Goal: Task Accomplishment & Management: Manage account settings

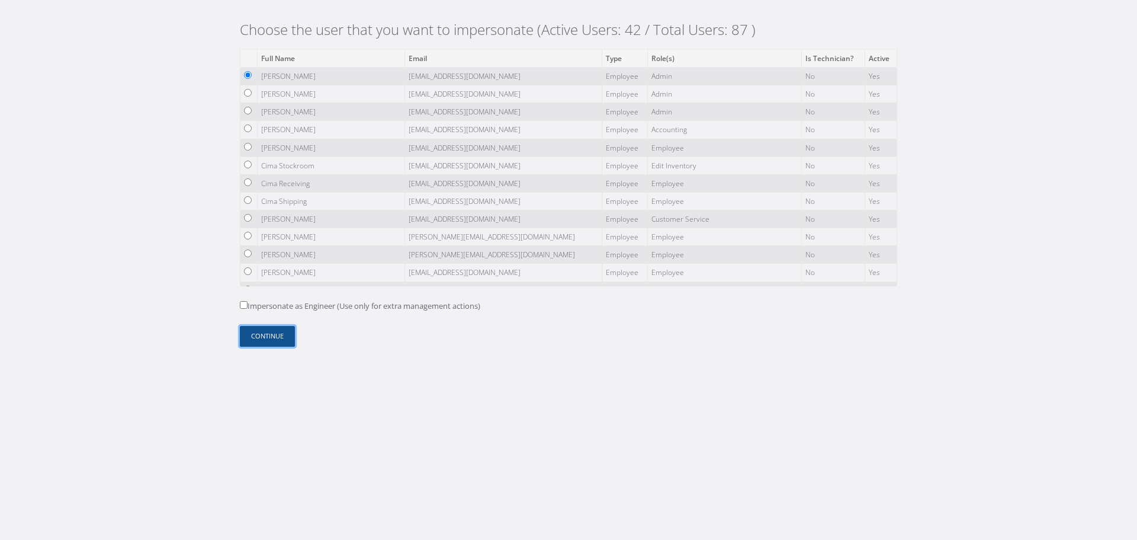
click at [278, 332] on button "Continue" at bounding box center [267, 336] width 55 height 21
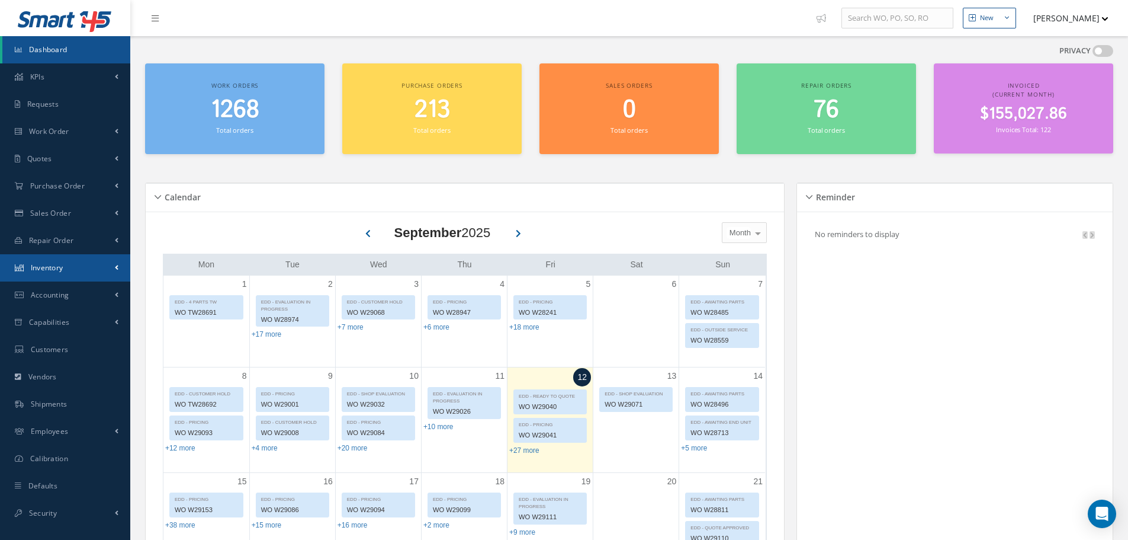
click at [104, 258] on link "Inventory" at bounding box center [65, 267] width 130 height 27
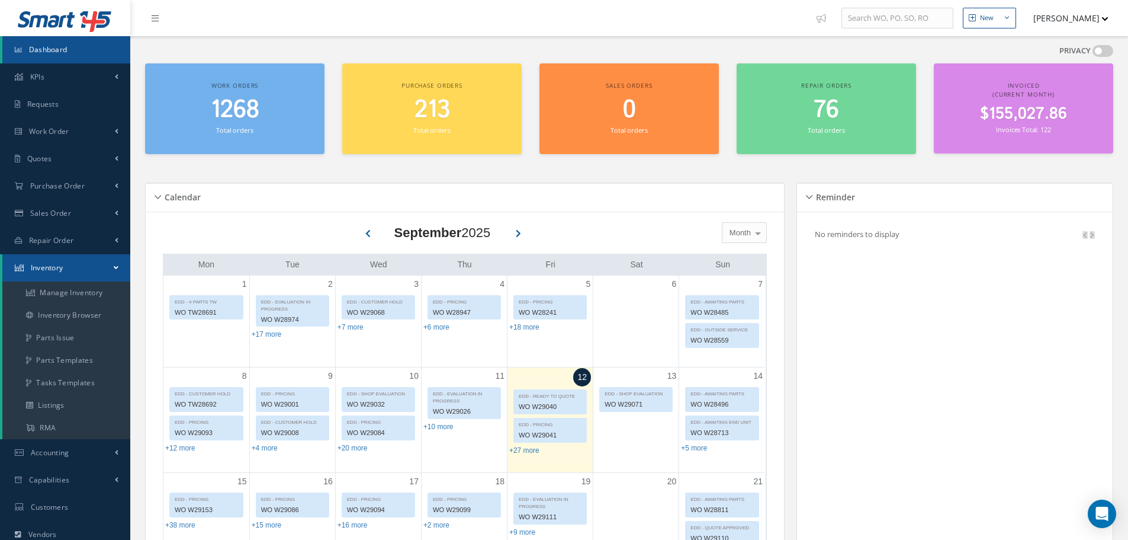
click at [104, 258] on link "Inventory" at bounding box center [66, 267] width 128 height 27
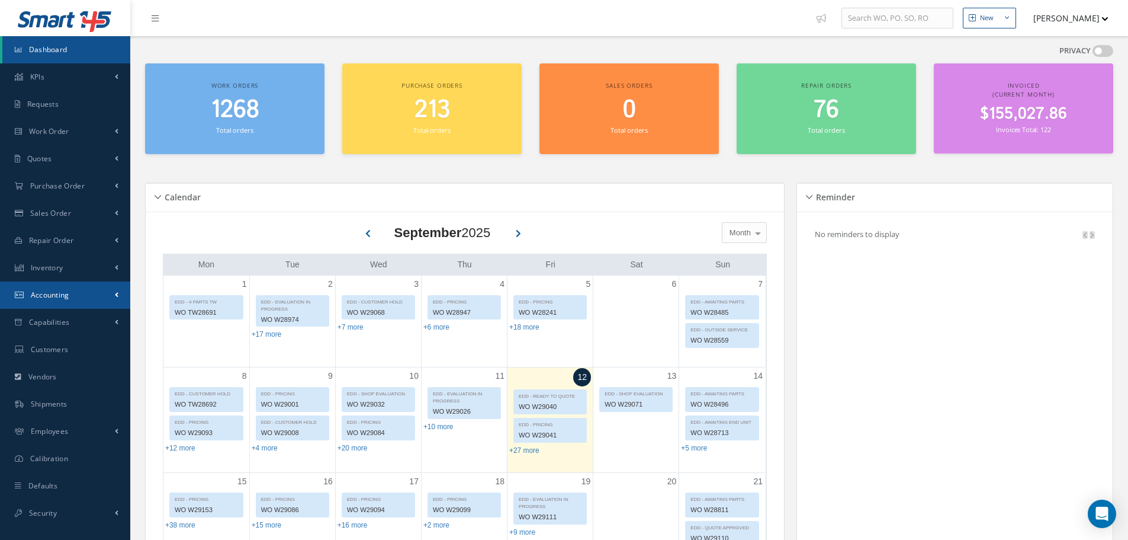
click at [104, 291] on link "Accounting" at bounding box center [65, 294] width 130 height 27
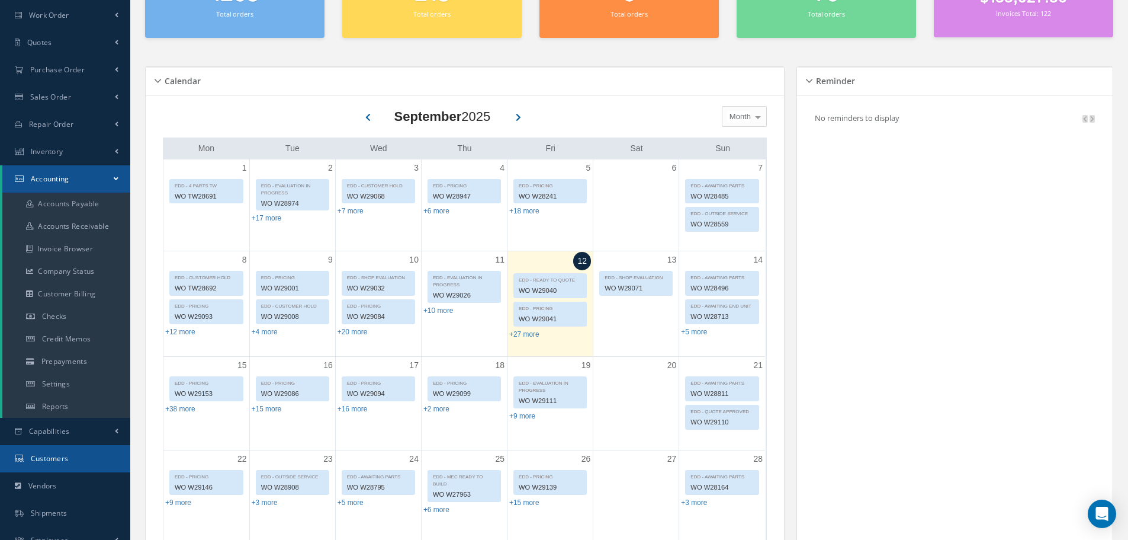
scroll to position [118, 0]
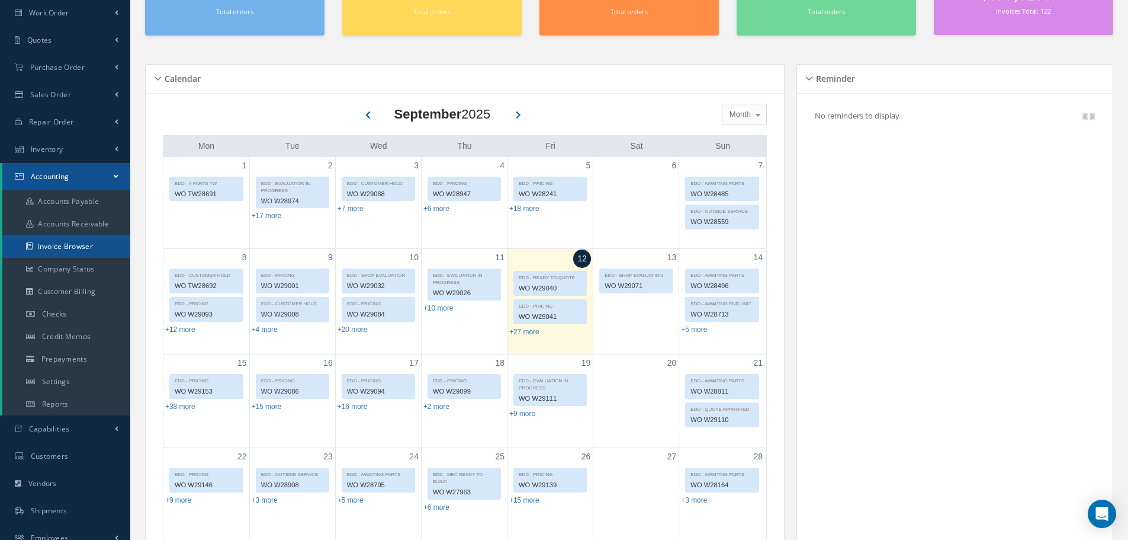
click at [85, 249] on link "Invoice Browser" at bounding box center [66, 246] width 128 height 23
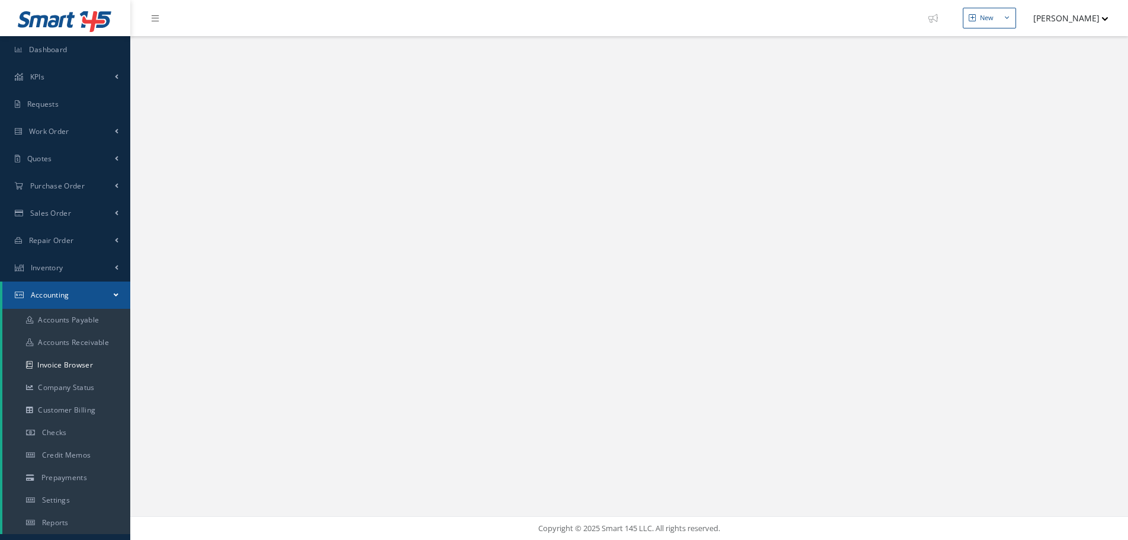
select select "25"
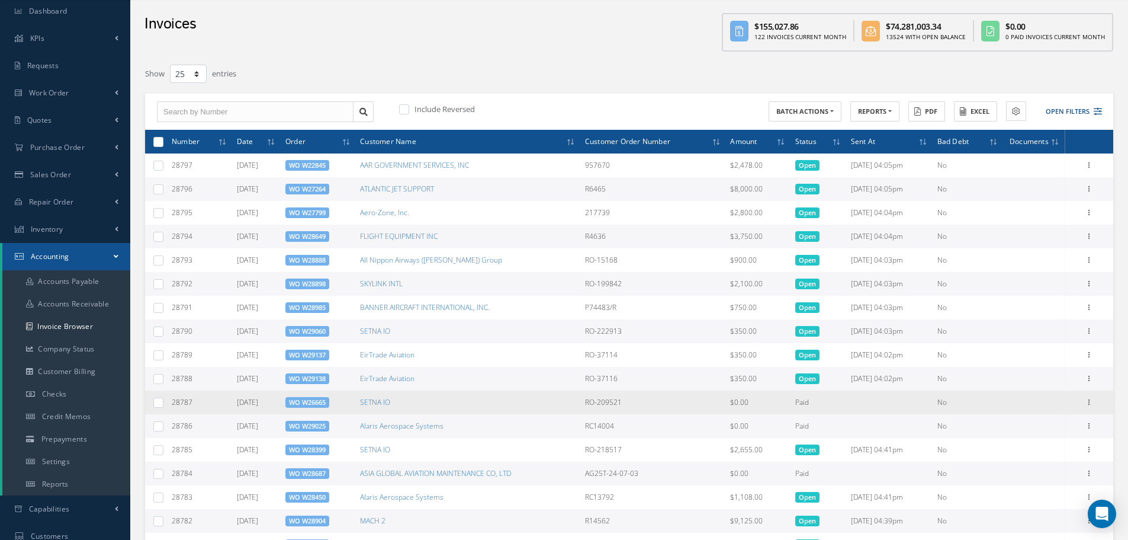
scroll to position [59, 0]
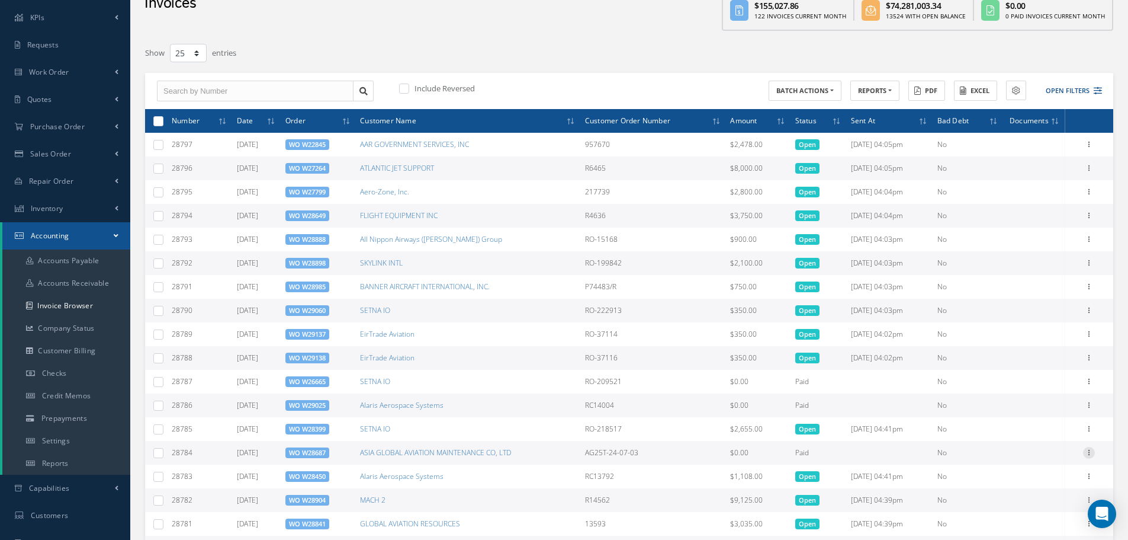
click at [1091, 455] on icon at bounding box center [1089, 451] width 12 height 9
click at [1052, 459] on link "Print" at bounding box center [1035, 460] width 94 height 15
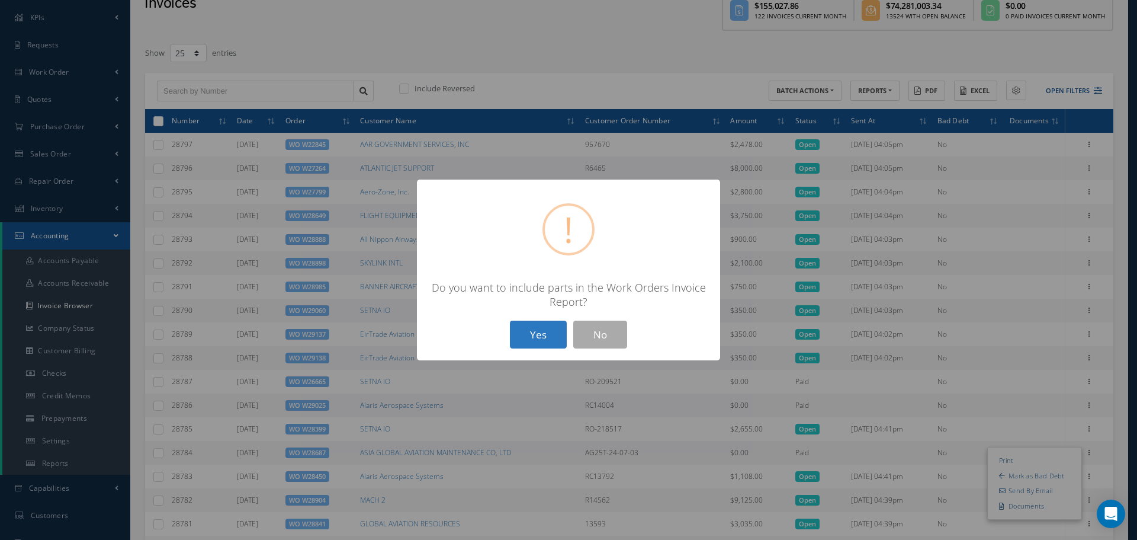
click at [534, 333] on button "Yes" at bounding box center [538, 334] width 57 height 28
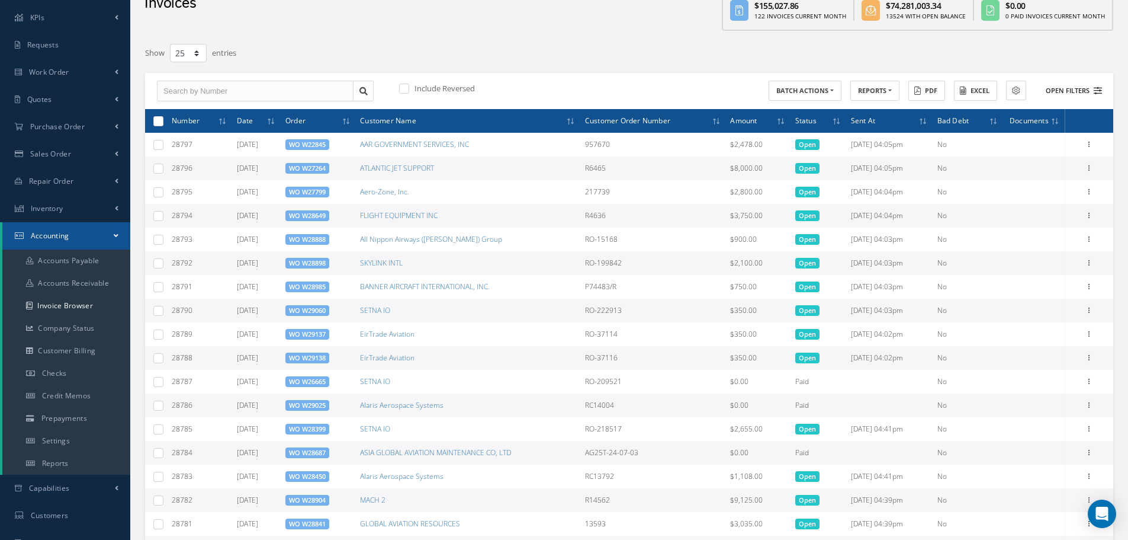
click at [1062, 91] on button "Open Filters" at bounding box center [1068, 91] width 67 height 20
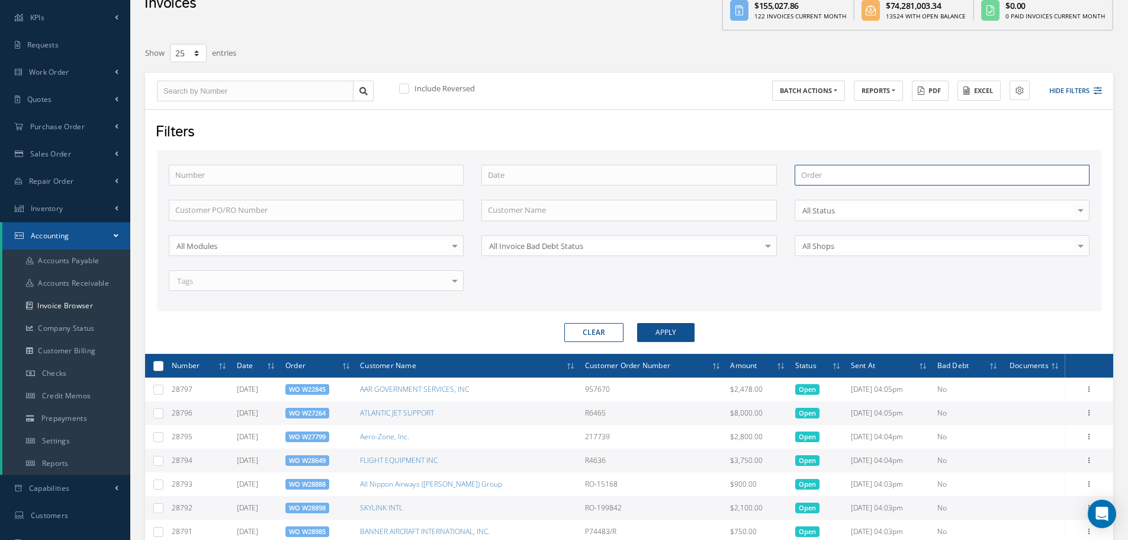
click at [815, 172] on input "text" at bounding box center [942, 175] width 295 height 21
paste input "W29030"
type input "W29030"
click at [669, 325] on button "Apply" at bounding box center [665, 332] width 57 height 19
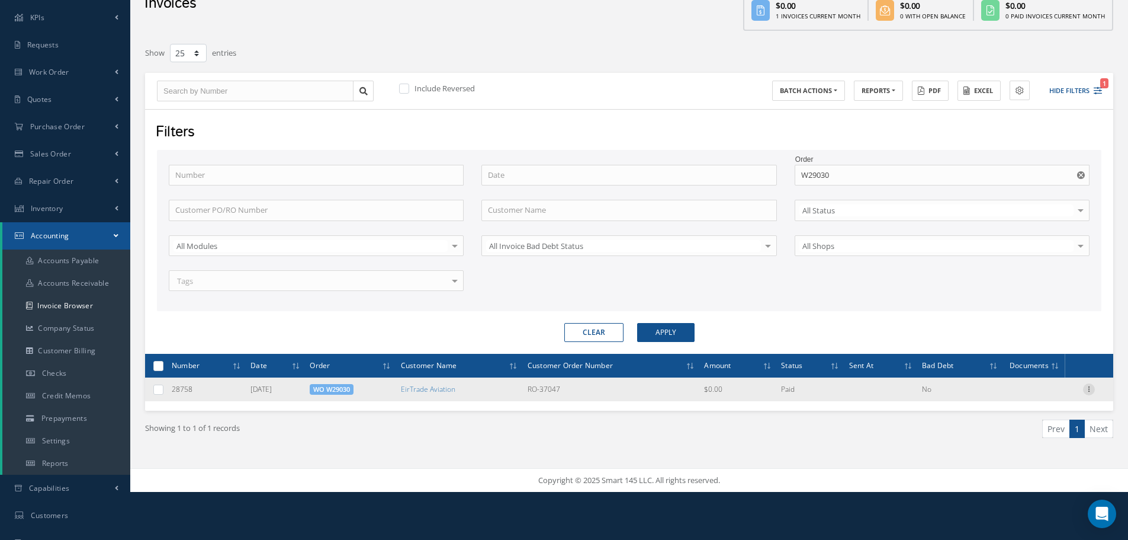
click at [1092, 389] on icon at bounding box center [1089, 387] width 12 height 9
click at [1066, 394] on link "Print" at bounding box center [1035, 396] width 94 height 15
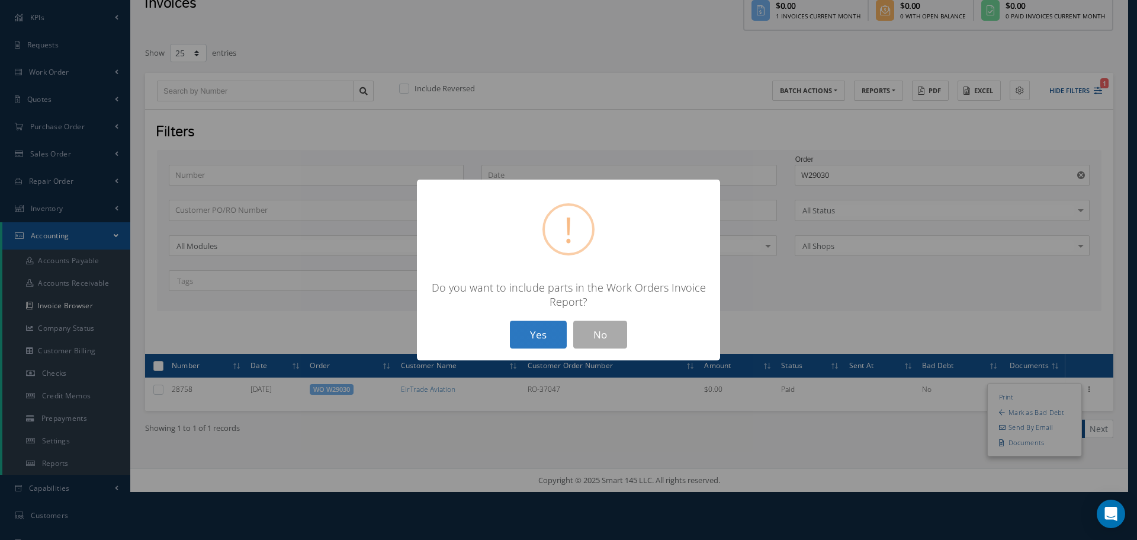
click at [535, 328] on button "Yes" at bounding box center [538, 334] width 57 height 28
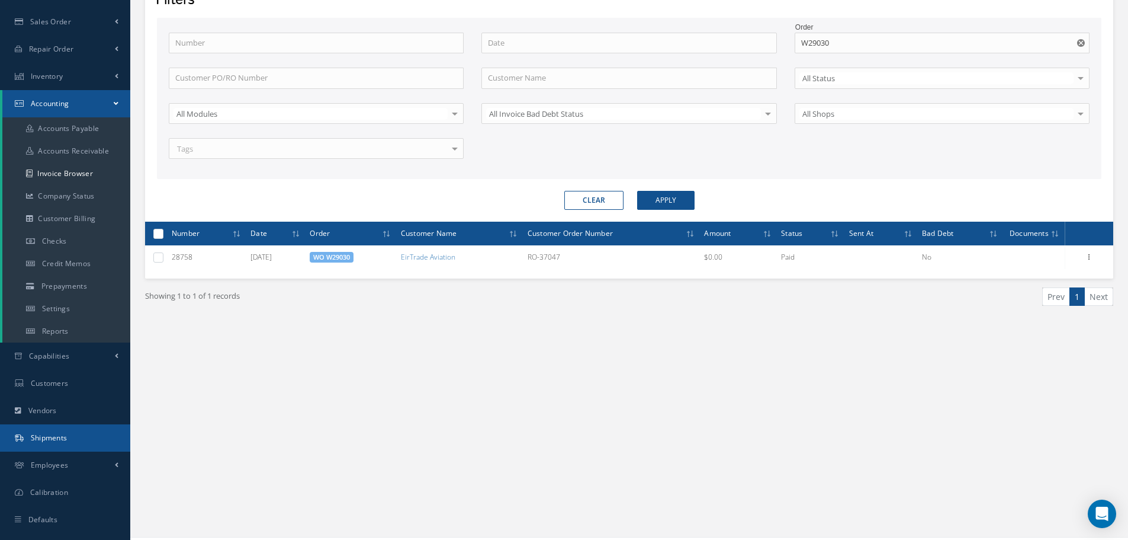
scroll to position [212, 0]
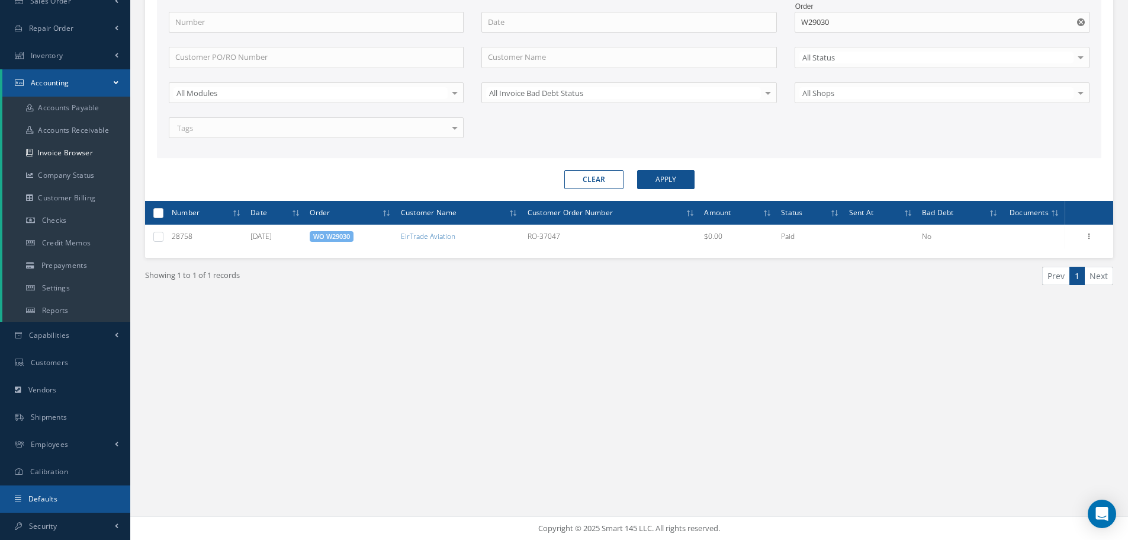
click at [85, 498] on link "Defaults" at bounding box center [65, 498] width 130 height 27
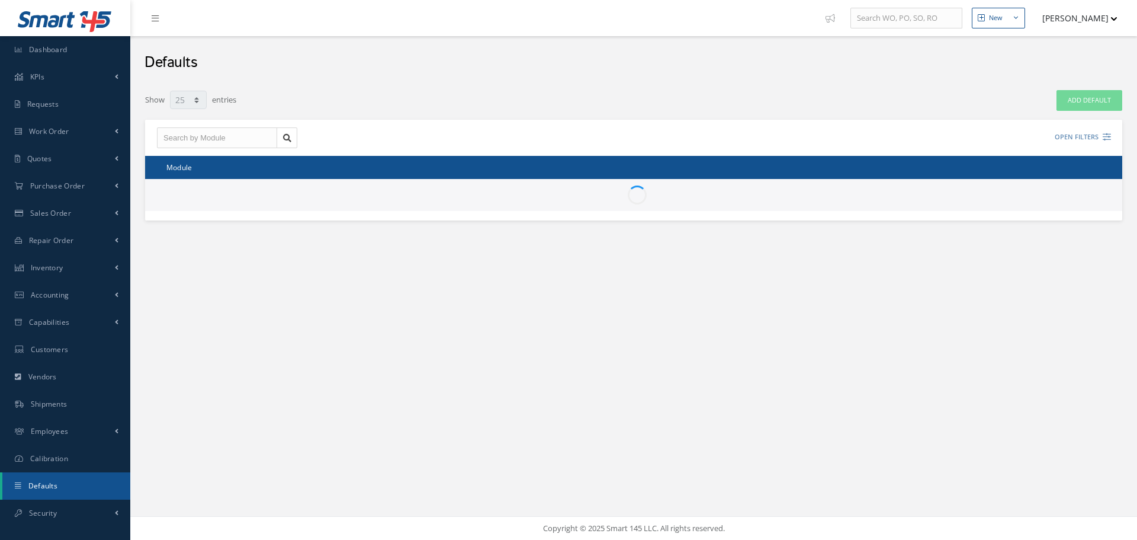
select select "25"
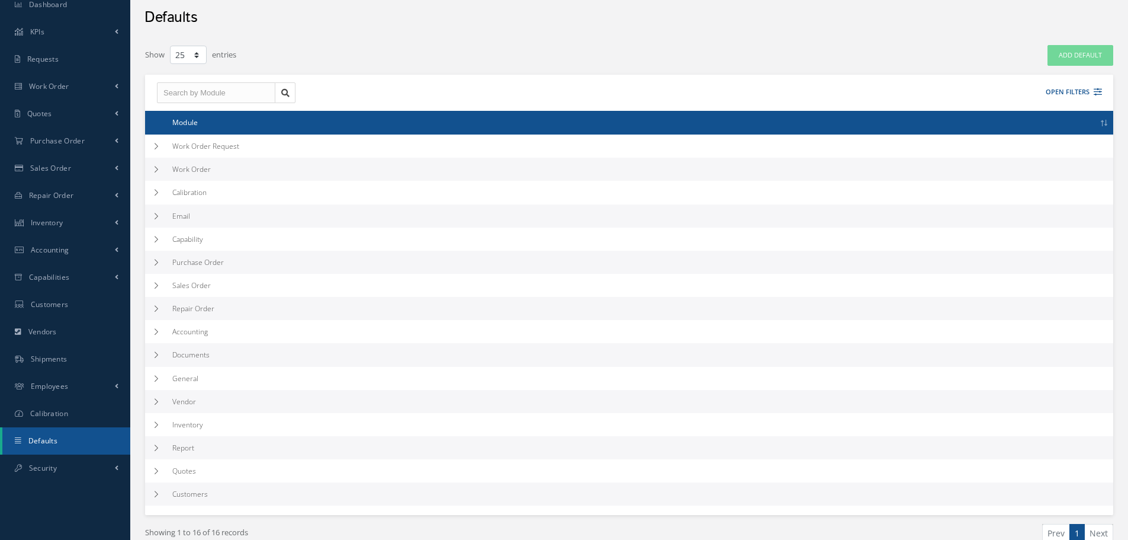
scroll to position [101, 0]
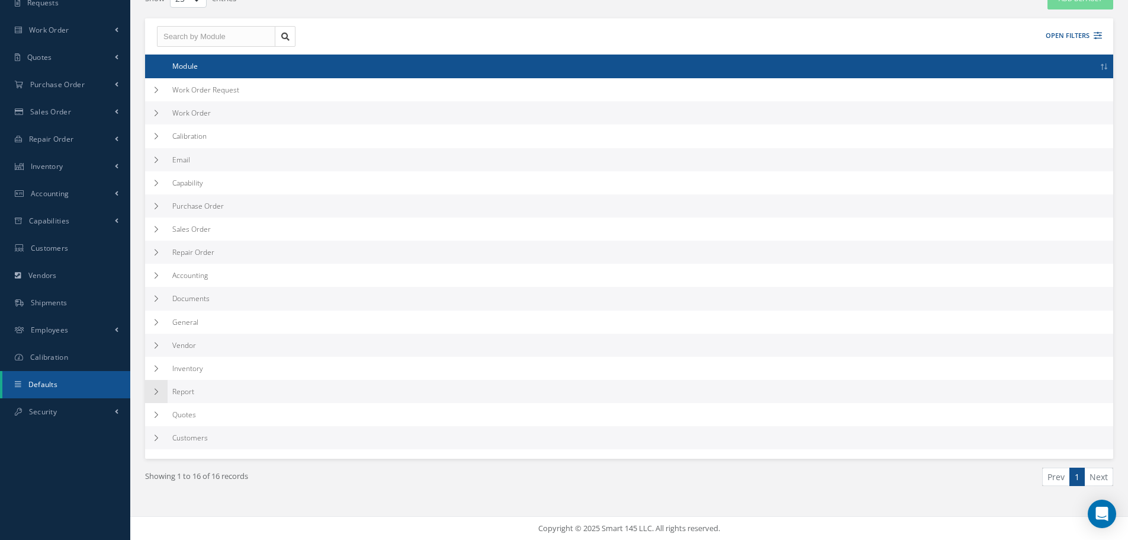
click at [153, 392] on icon at bounding box center [156, 391] width 8 height 7
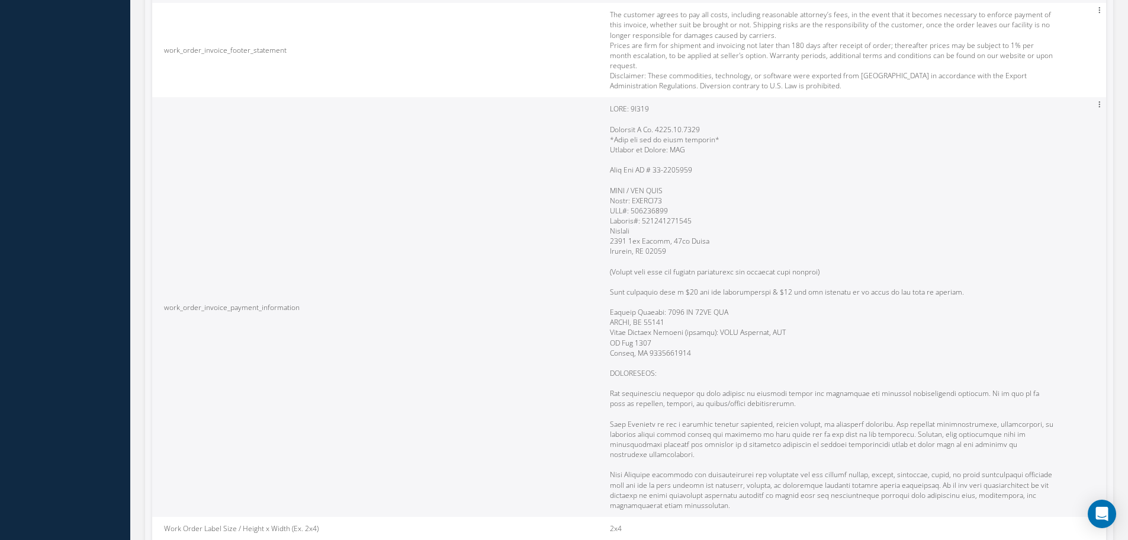
scroll to position [6769, 0]
click at [1098, 101] on icon at bounding box center [1100, 106] width 12 height 10
click at [1052, 107] on link "Edit" at bounding box center [1045, 115] width 94 height 16
type input "work_order_invoice_payment_information"
type textarea "ECCN: 9A991 Schedule B No. 8807.90.9000 *Part for use in civil aircraft* Countr…"
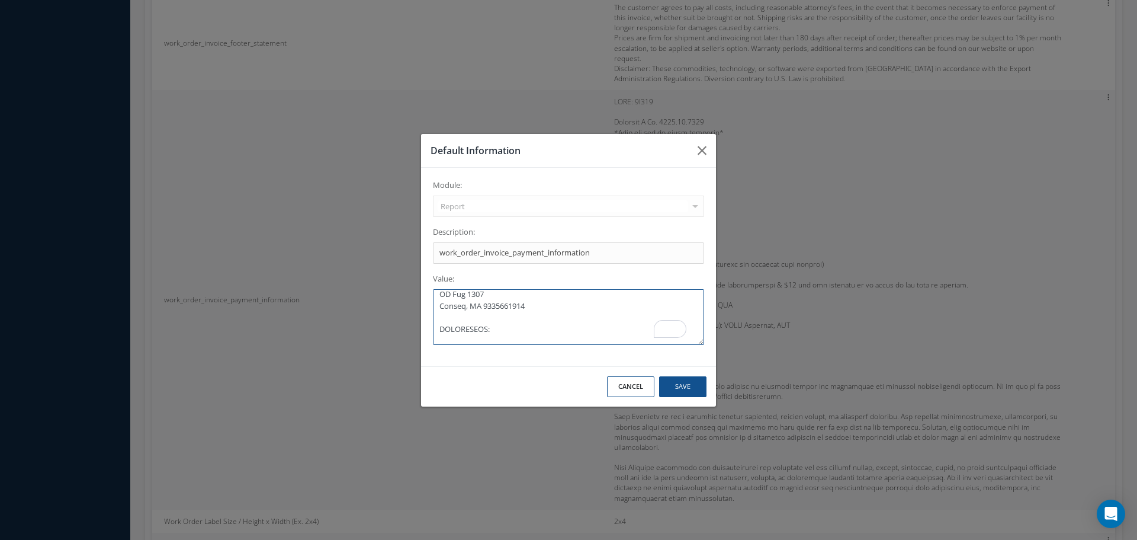
scroll to position [520, 0]
drag, startPoint x: 438, startPoint y: 296, endPoint x: 615, endPoint y: 396, distance: 204.3
click at [615, 396] on div "Default Information Module: Report Accounting Calibration Capability Customers …" at bounding box center [569, 270] width 296 height 274
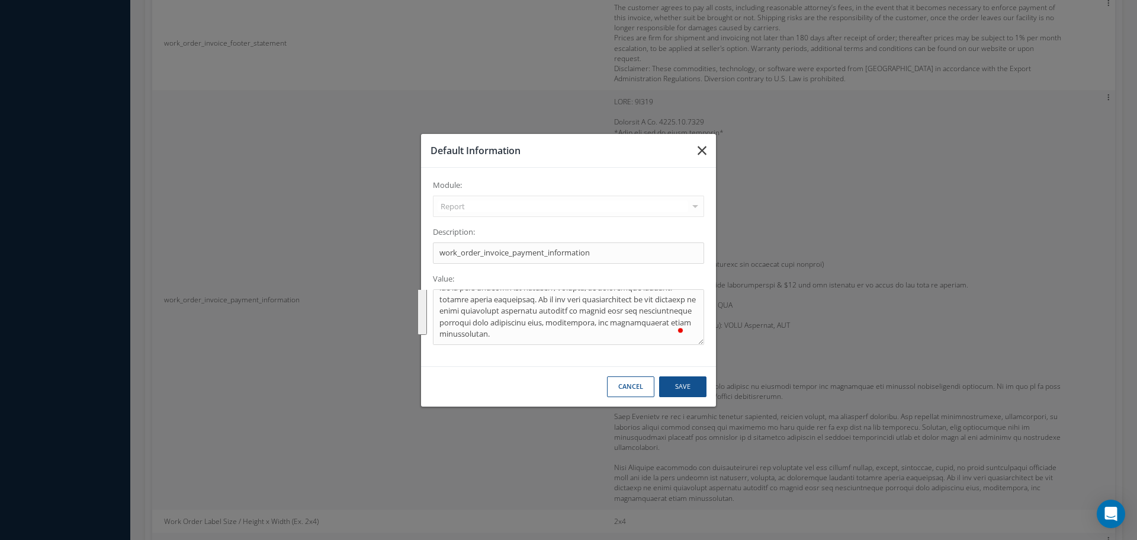
click at [703, 148] on icon "button" at bounding box center [702, 150] width 9 height 14
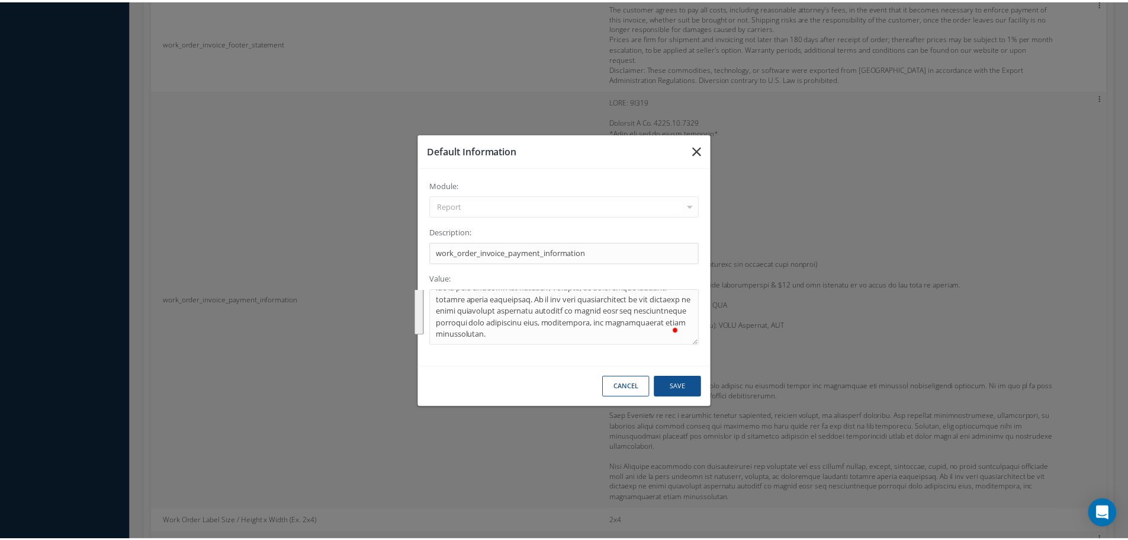
scroll to position [6769, 0]
